Goal: Use online tool/utility: Utilize a website feature to perform a specific function

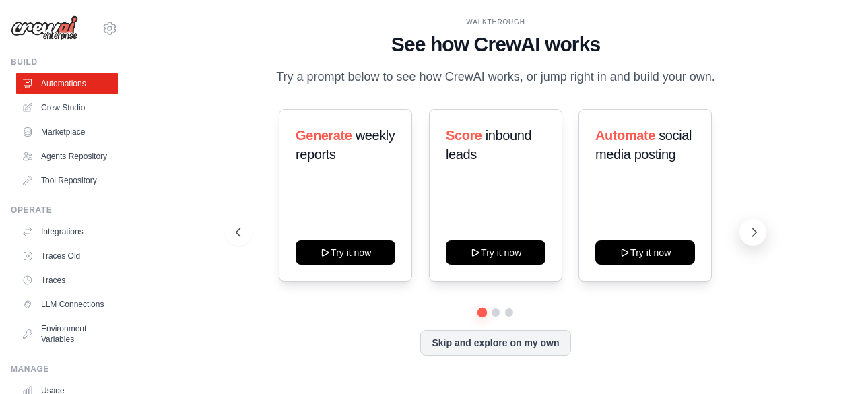
click at [758, 242] on button at bounding box center [752, 232] width 27 height 27
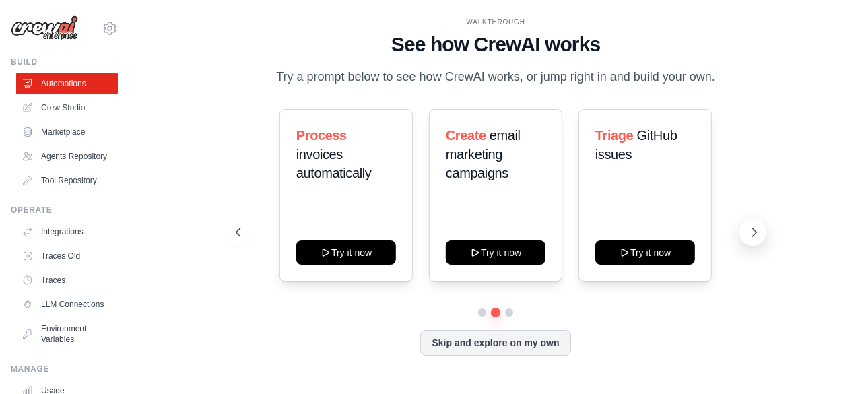
click at [758, 242] on button at bounding box center [752, 232] width 27 height 27
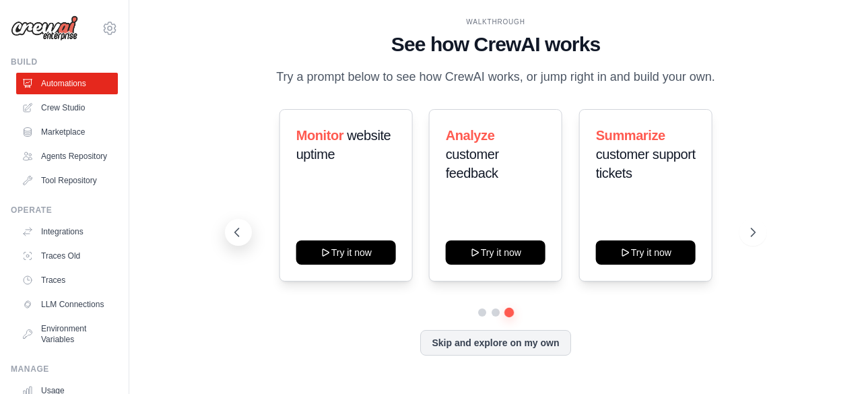
click at [242, 228] on icon at bounding box center [236, 232] width 13 height 13
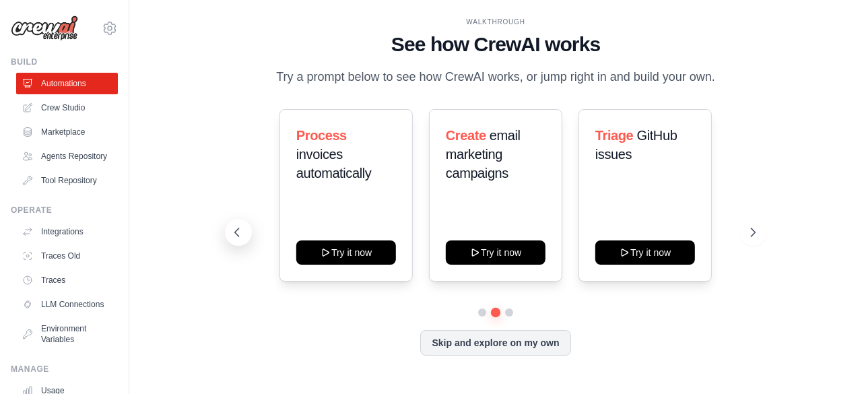
click at [242, 228] on icon at bounding box center [236, 232] width 13 height 13
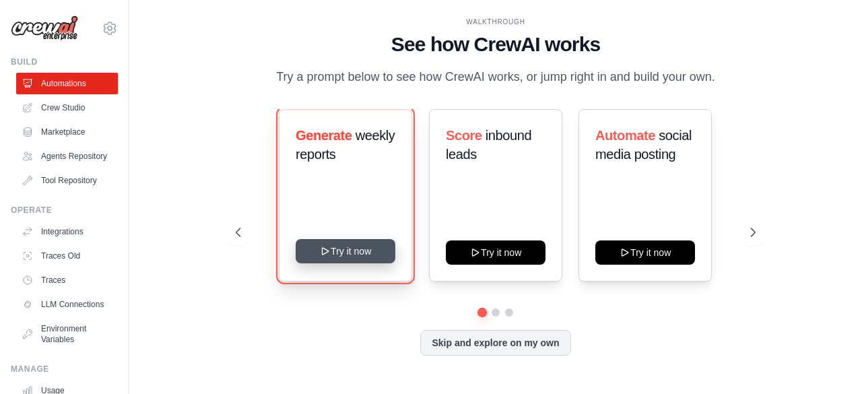
click at [364, 249] on button "Try it now" at bounding box center [346, 251] width 100 height 24
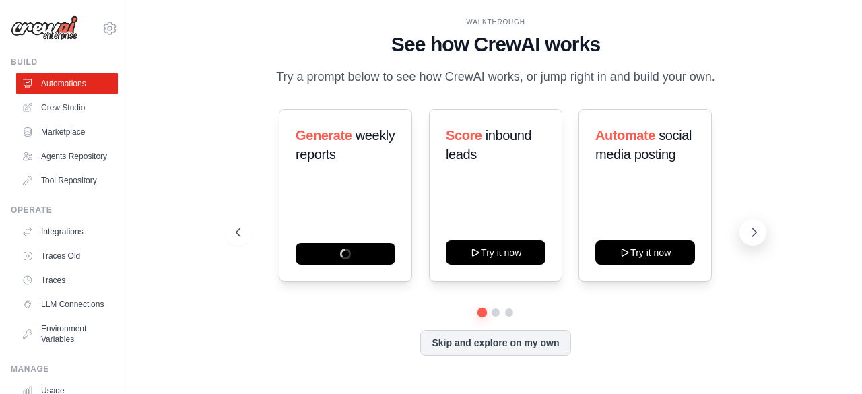
click at [750, 232] on icon at bounding box center [754, 232] width 13 height 13
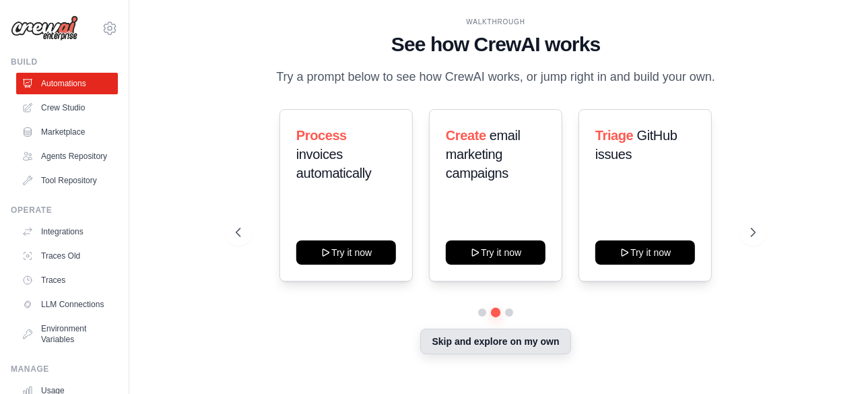
click at [460, 344] on button "Skip and explore on my own" at bounding box center [495, 342] width 150 height 26
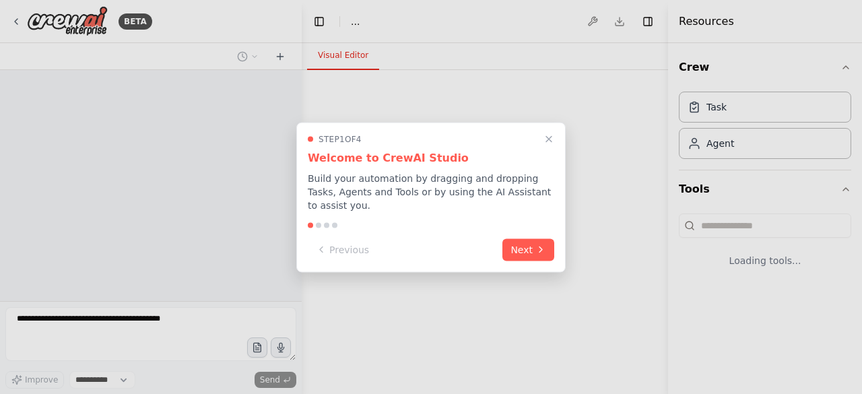
select select "****"
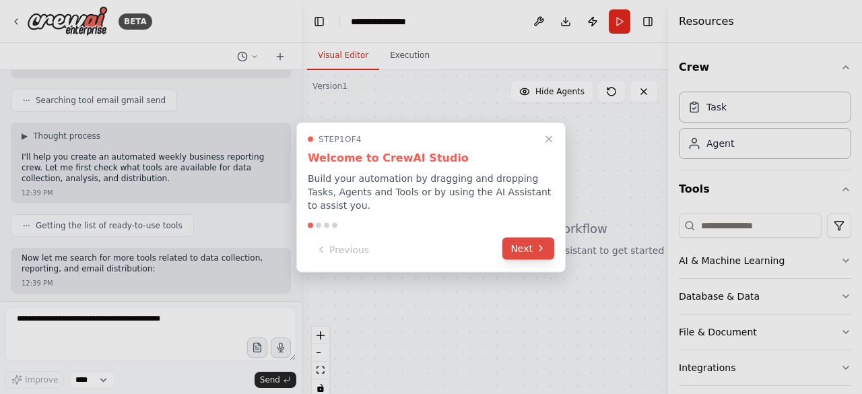
scroll to position [319, 0]
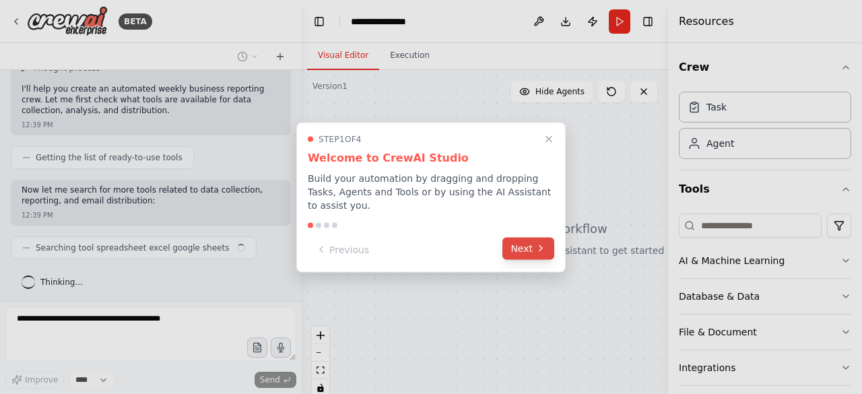
click at [531, 249] on button "Next" at bounding box center [528, 248] width 52 height 22
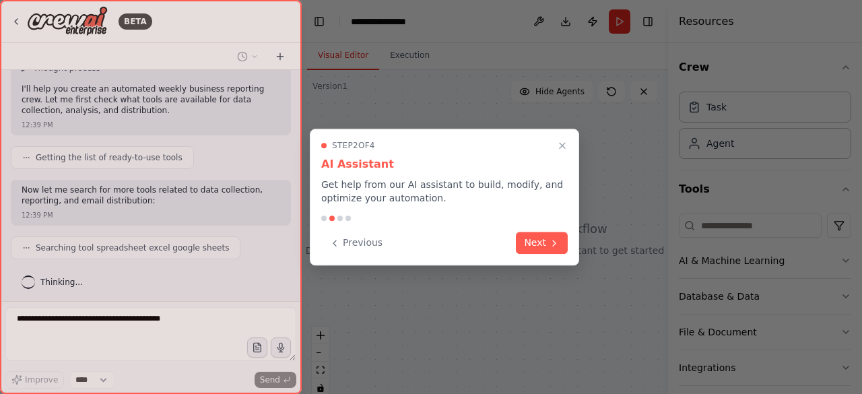
scroll to position [353, 0]
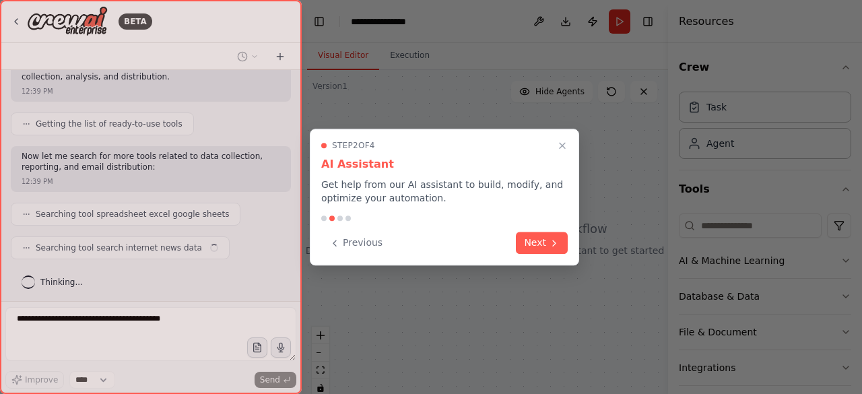
click at [531, 249] on button "Next" at bounding box center [542, 243] width 52 height 22
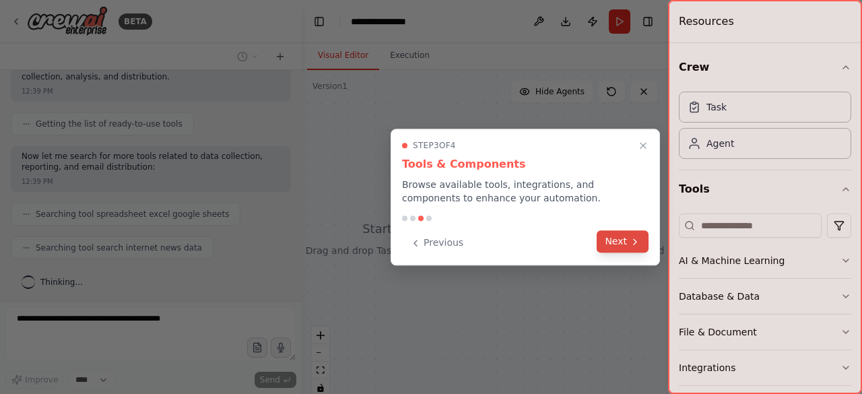
click at [624, 244] on button "Next" at bounding box center [623, 241] width 52 height 22
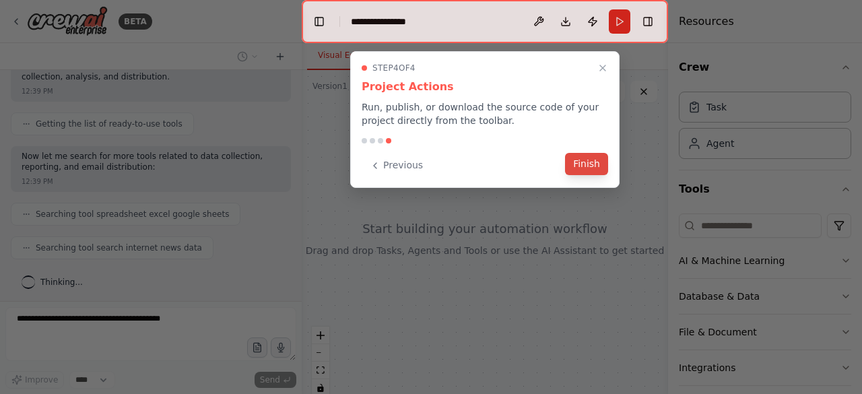
click at [595, 166] on button "Finish" at bounding box center [586, 164] width 43 height 22
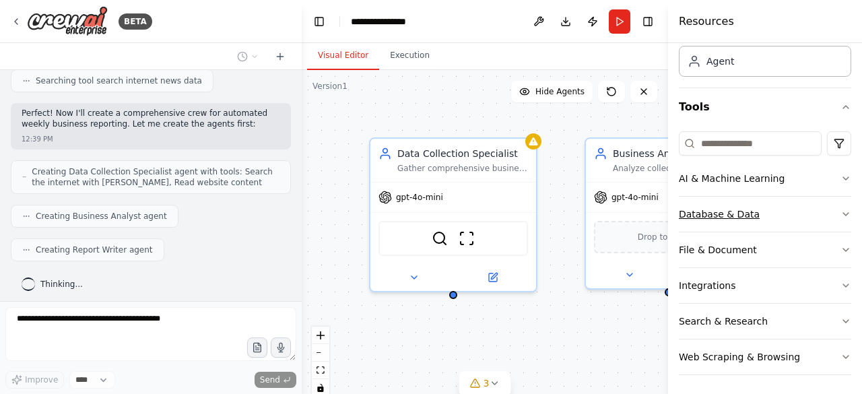
scroll to position [0, 0]
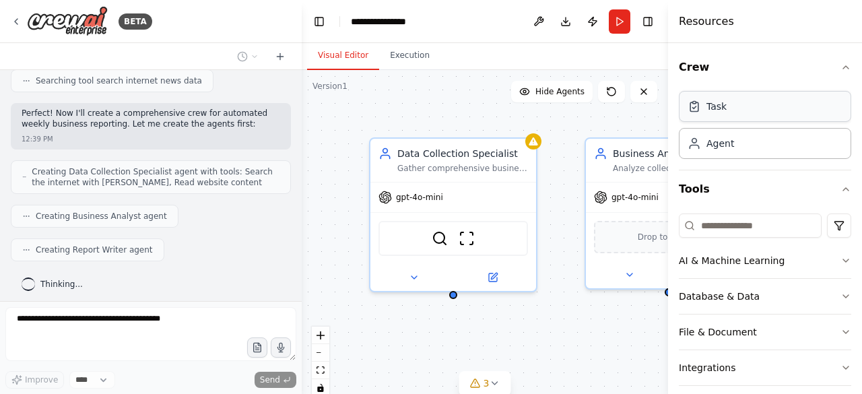
click at [749, 112] on div "Task" at bounding box center [765, 106] width 172 height 31
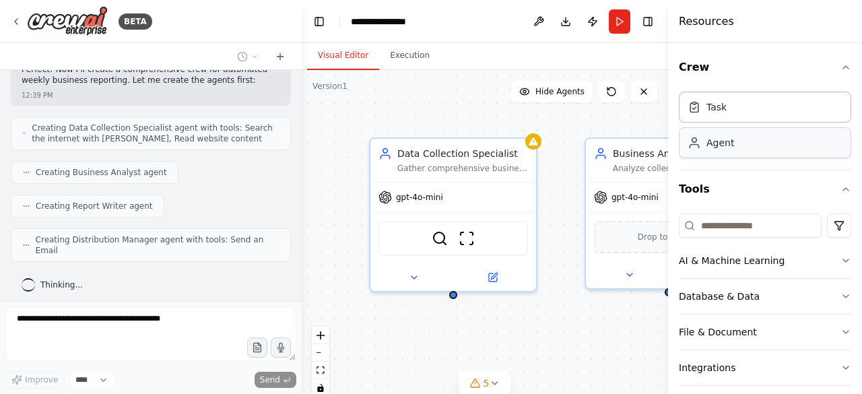
scroll to position [553, 0]
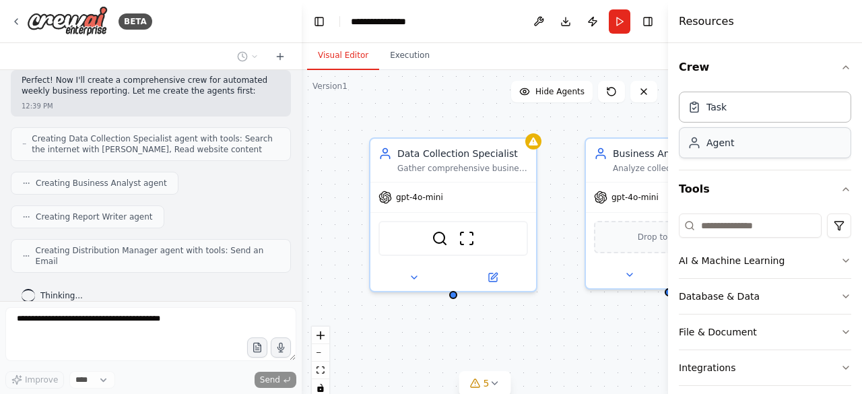
click at [744, 149] on div "Agent" at bounding box center [765, 142] width 172 height 31
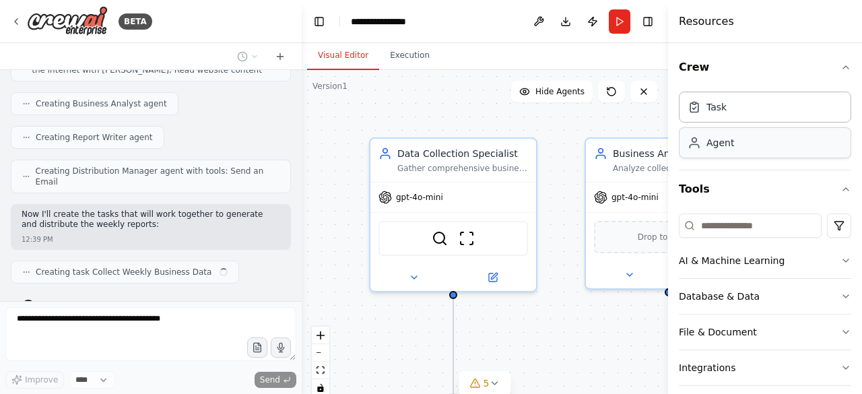
scroll to position [643, 0]
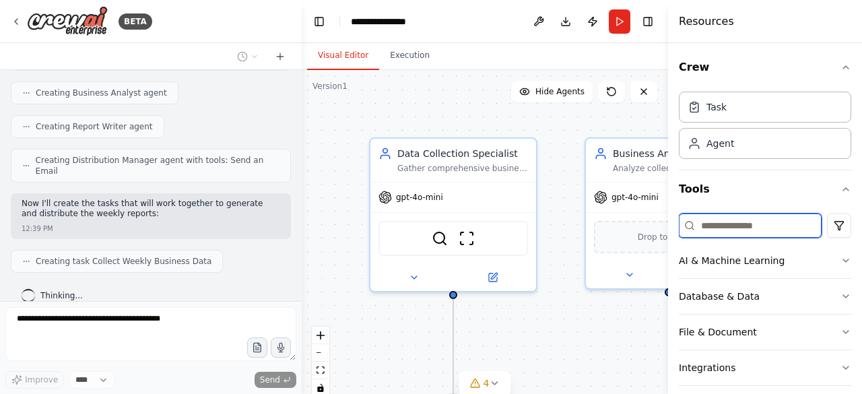
click at [718, 222] on input at bounding box center [750, 225] width 143 height 24
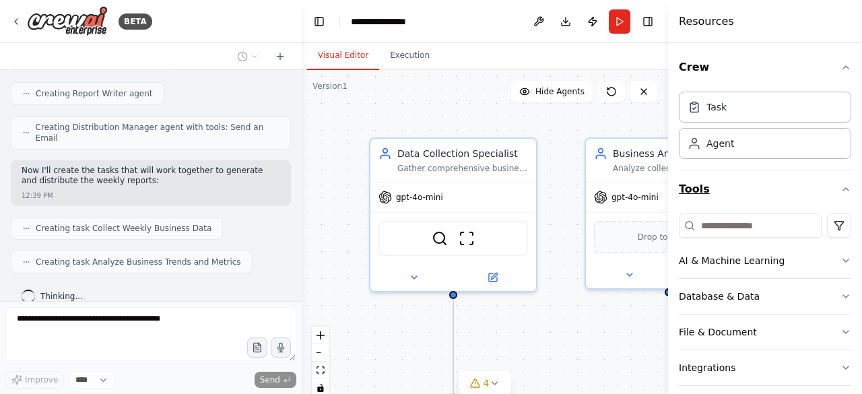
click at [697, 188] on button "Tools" at bounding box center [765, 189] width 172 height 38
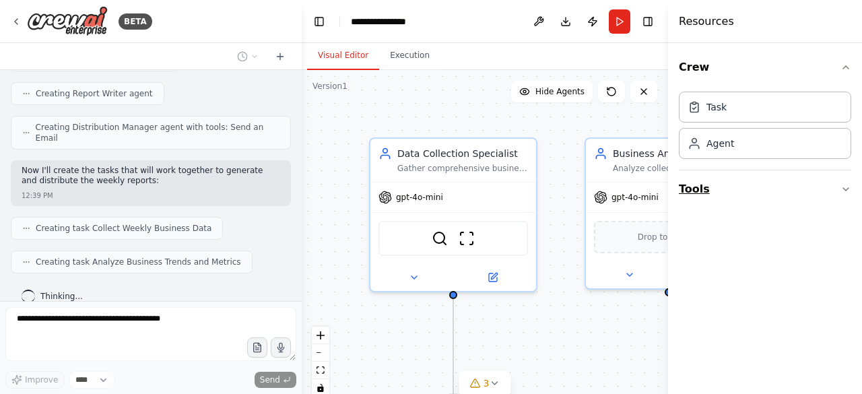
click at [697, 188] on button "Tools" at bounding box center [765, 189] width 172 height 38
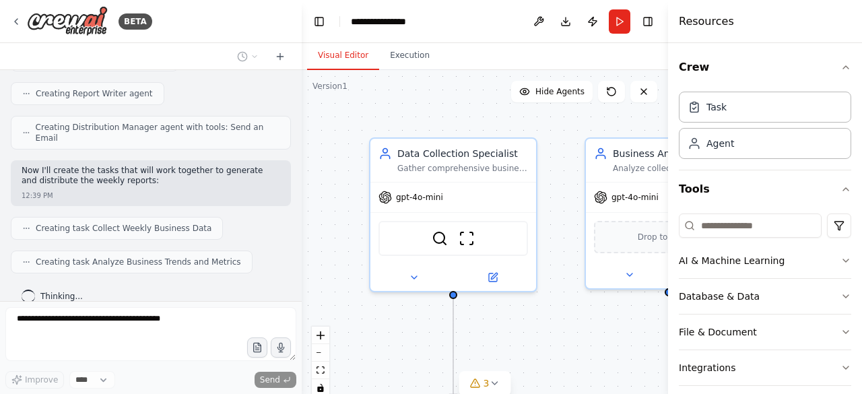
click at [689, 227] on icon at bounding box center [689, 225] width 11 height 11
click at [820, 233] on html "BETA Set up a crew that collects data from multiple sources, creates comprehens…" at bounding box center [431, 197] width 862 height 394
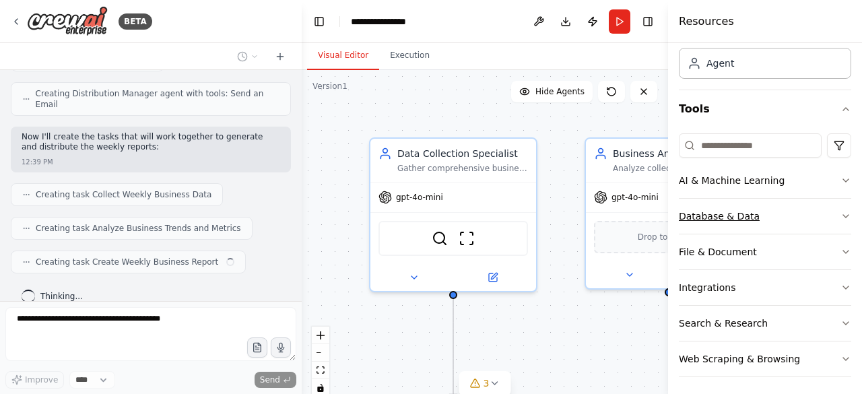
scroll to position [82, 0]
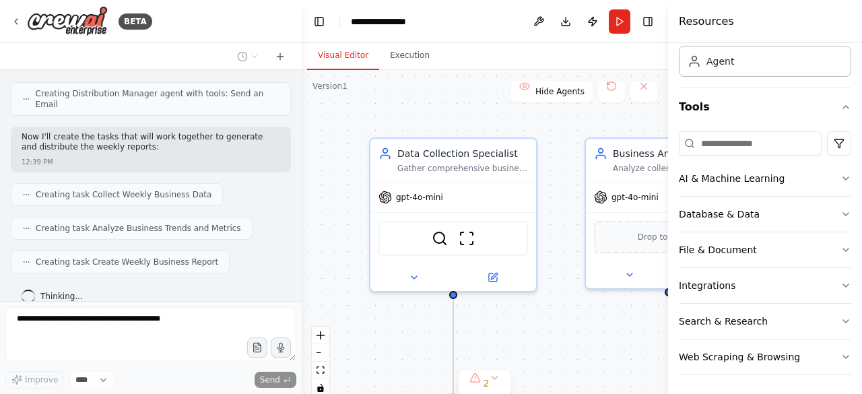
click at [626, 306] on div ".deletable-edge-delete-btn { width: 20px; height: 20px; border: 0px solid #ffff…" at bounding box center [485, 238] width 366 height 337
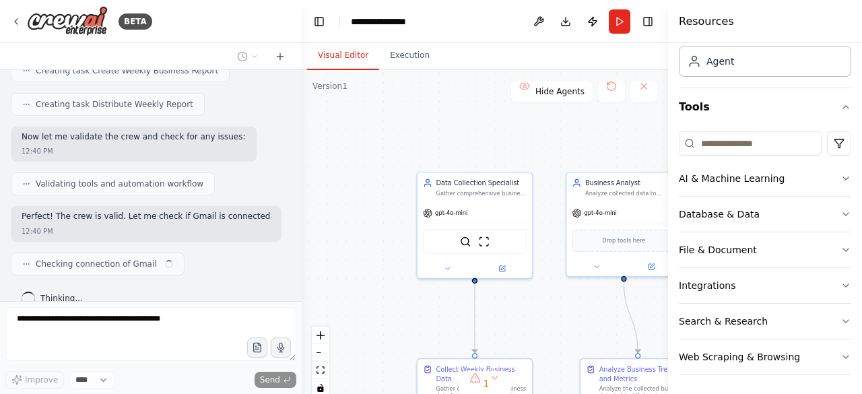
scroll to position [912, 0]
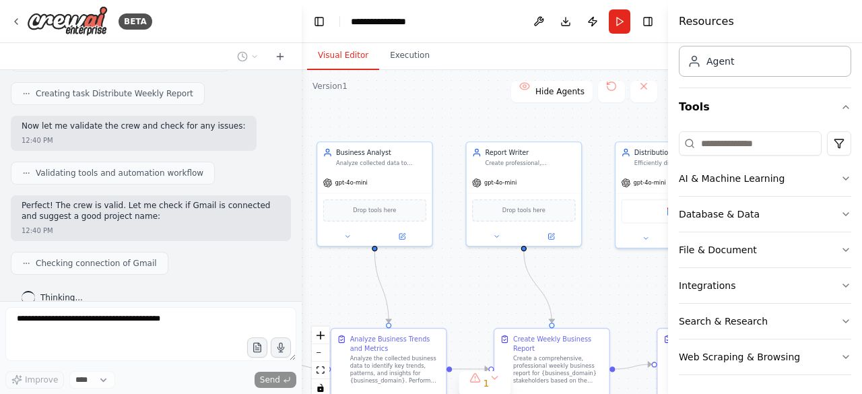
drag, startPoint x: 570, startPoint y: 251, endPoint x: 305, endPoint y: 218, distance: 267.5
click at [305, 218] on div ".deletable-edge-delete-btn { width: 20px; height: 20px; border: 0px solid #ffff…" at bounding box center [485, 238] width 366 height 337
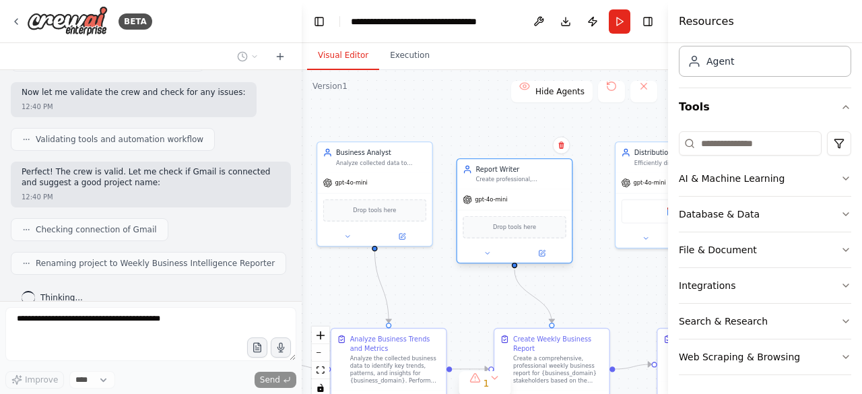
drag, startPoint x: 502, startPoint y: 216, endPoint x: 497, endPoint y: 238, distance: 22.7
click at [497, 238] on div "Drop tools here" at bounding box center [514, 227] width 114 height 34
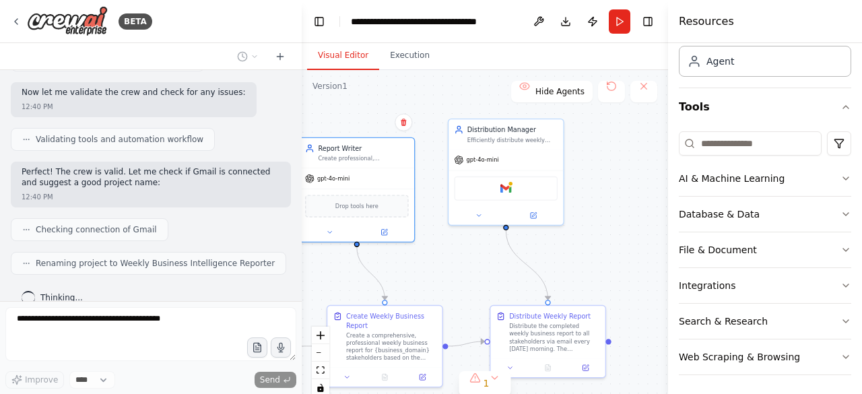
drag, startPoint x: 585, startPoint y: 306, endPoint x: 418, endPoint y: 284, distance: 168.6
click at [418, 284] on div ".deletable-edge-delete-btn { width: 20px; height: 20px; border: 0px solid #ffff…" at bounding box center [485, 238] width 366 height 337
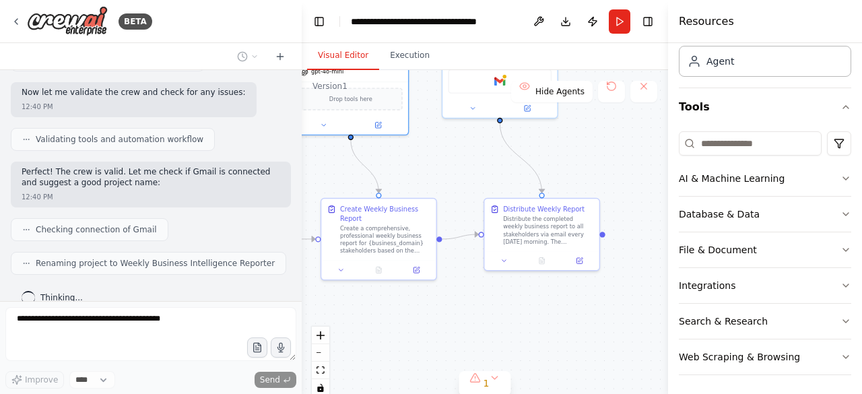
drag, startPoint x: 460, startPoint y: 283, endPoint x: 454, endPoint y: 174, distance: 108.6
click at [454, 174] on div ".deletable-edge-delete-btn { width: 20px; height: 20px; border: 0px solid #ffff…" at bounding box center [485, 238] width 366 height 337
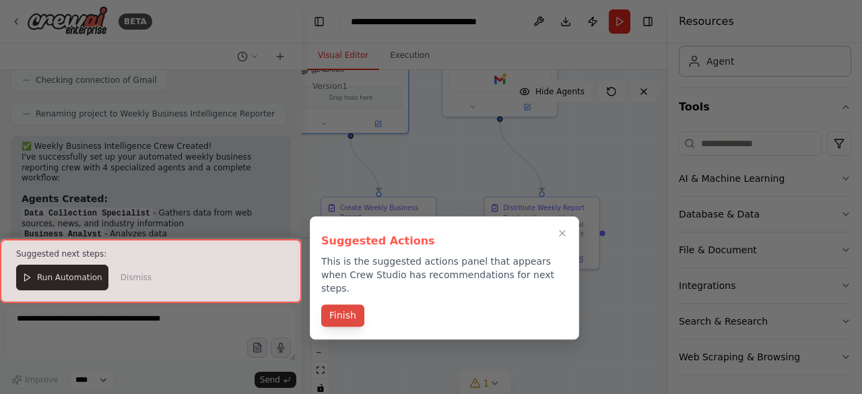
click at [337, 304] on button "Finish" at bounding box center [342, 315] width 43 height 22
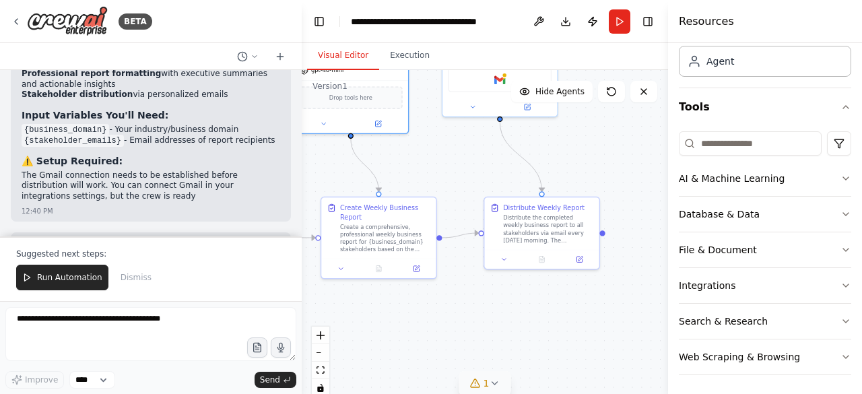
scroll to position [1506, 0]
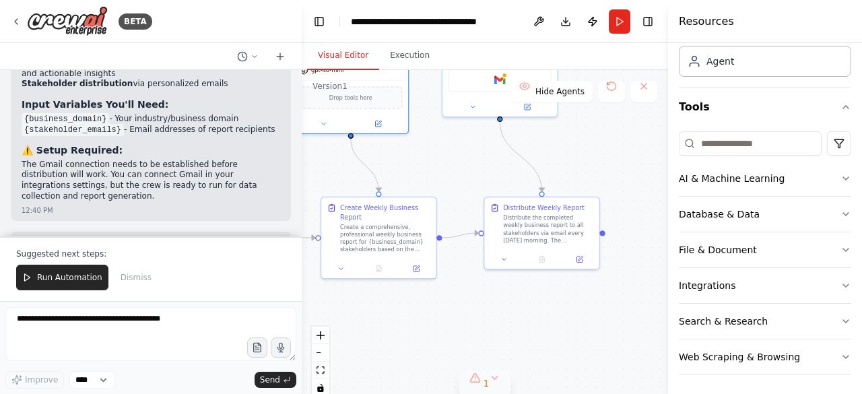
click at [474, 387] on div "1" at bounding box center [480, 382] width 20 height 13
click at [557, 310] on button "1" at bounding box center [484, 312] width 183 height 25
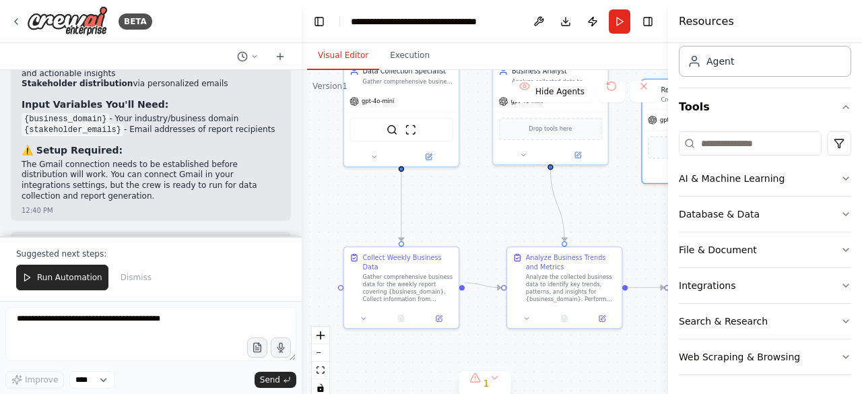
drag, startPoint x: 494, startPoint y: 324, endPoint x: 843, endPoint y: 374, distance: 352.4
click at [843, 374] on div "BETA Set up a crew that collects data from multiple sources, creates comprehens…" at bounding box center [431, 197] width 862 height 394
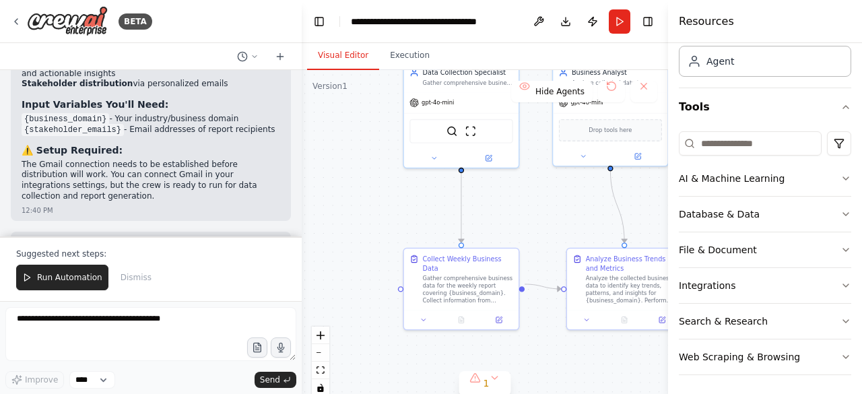
drag, startPoint x: 537, startPoint y: 363, endPoint x: 597, endPoint y: 364, distance: 60.0
click at [597, 364] on div ".deletable-edge-delete-btn { width: 20px; height: 20px; border: 0px solid #ffff…" at bounding box center [485, 238] width 366 height 337
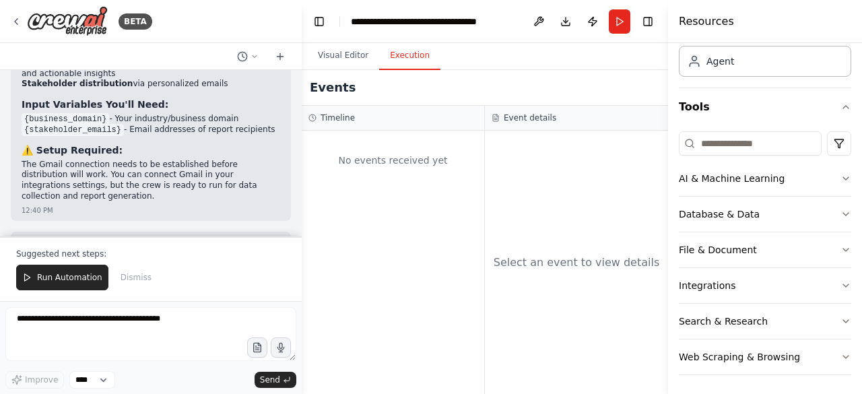
click at [402, 61] on button "Execution" at bounding box center [409, 56] width 61 height 28
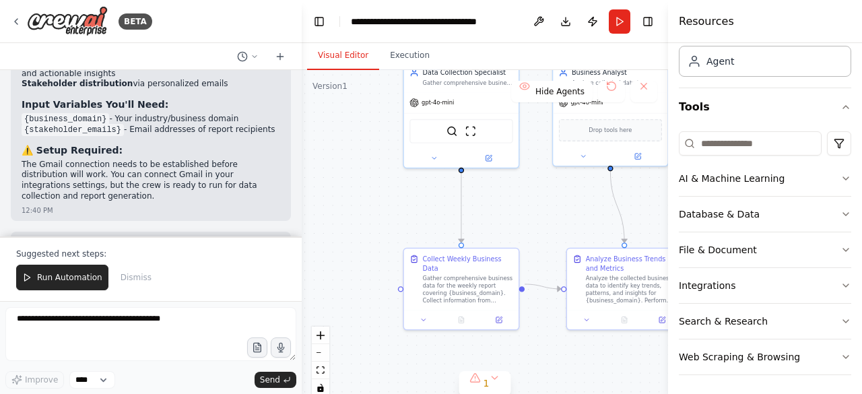
click at [357, 59] on button "Visual Editor" at bounding box center [343, 56] width 72 height 28
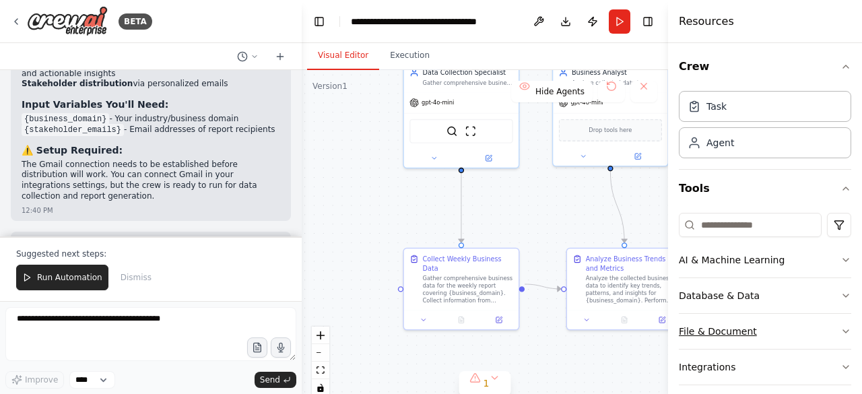
scroll to position [0, 0]
click at [427, 315] on icon at bounding box center [423, 318] width 7 height 7
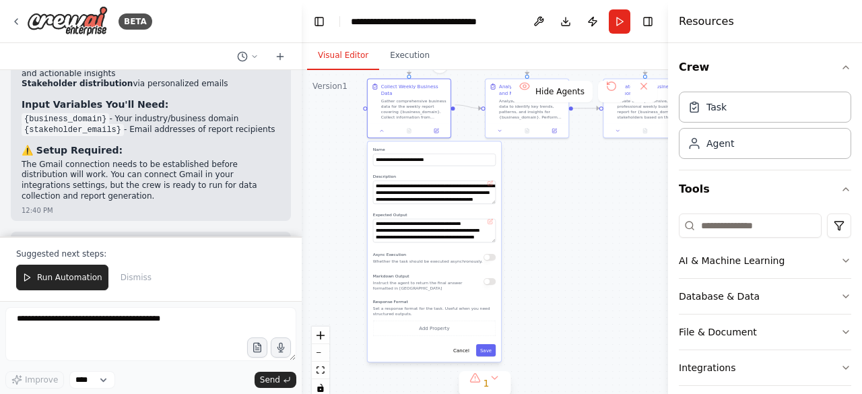
drag, startPoint x: 632, startPoint y: 363, endPoint x: 552, endPoint y: 191, distance: 190.1
click at [552, 191] on div ".deletable-edge-delete-btn { width: 20px; height: 20px; border: 0px solid #ffff…" at bounding box center [485, 238] width 366 height 337
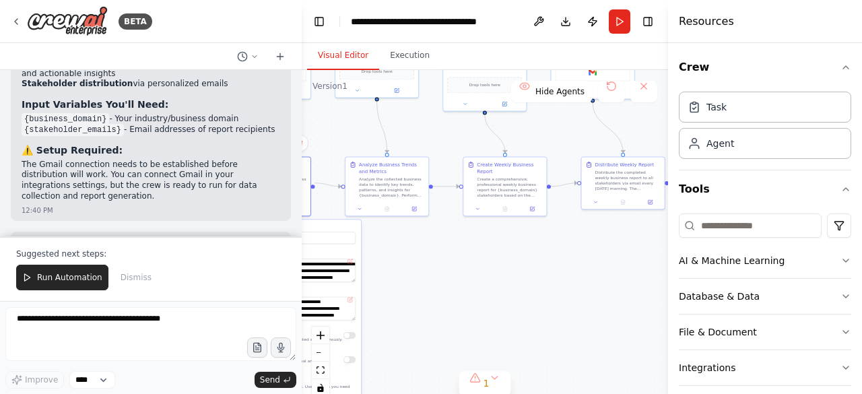
drag, startPoint x: 558, startPoint y: 254, endPoint x: 418, endPoint y: 332, distance: 160.4
click at [418, 332] on div ".deletable-edge-delete-btn { width: 20px; height: 20px; border: 0px solid #ffff…" at bounding box center [485, 238] width 366 height 337
click at [361, 208] on icon at bounding box center [359, 207] width 5 height 5
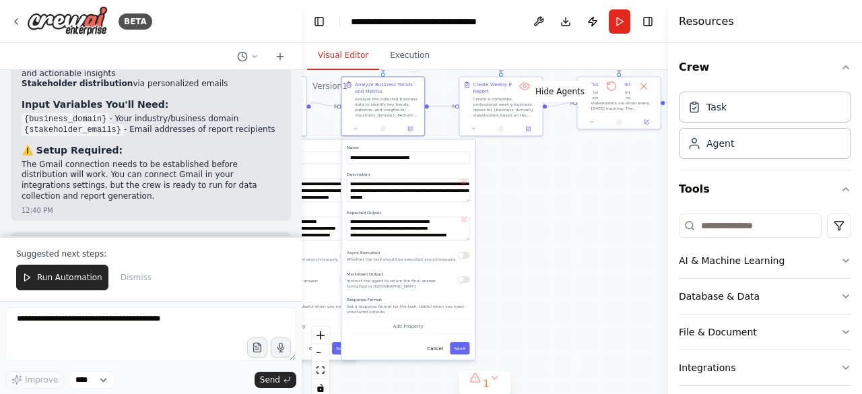
drag, startPoint x: 536, startPoint y: 297, endPoint x: 532, endPoint y: 217, distance: 80.2
click at [532, 217] on div ".deletable-edge-delete-btn { width: 20px; height: 20px; border: 0px solid #ffff…" at bounding box center [485, 238] width 366 height 337
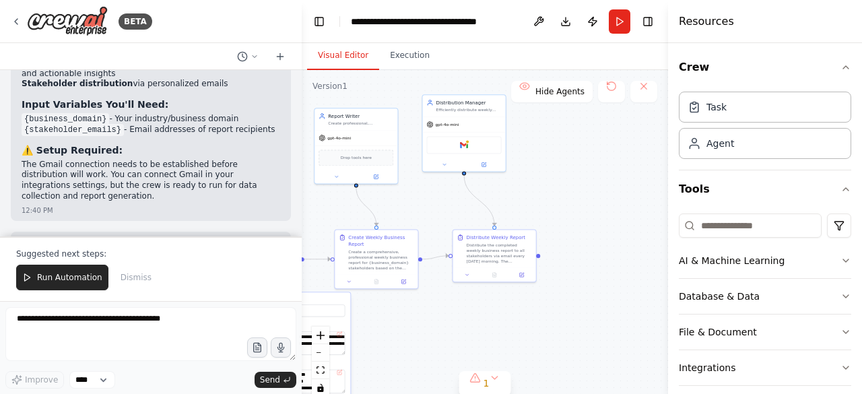
drag, startPoint x: 556, startPoint y: 257, endPoint x: 431, endPoint y: 410, distance: 197.6
click at [431, 393] on html "BETA Set up a crew that collects data from multiple sources, creates comprehens…" at bounding box center [431, 197] width 862 height 394
click at [11, 20] on icon at bounding box center [16, 21] width 11 height 11
